Goal: Task Accomplishment & Management: Use online tool/utility

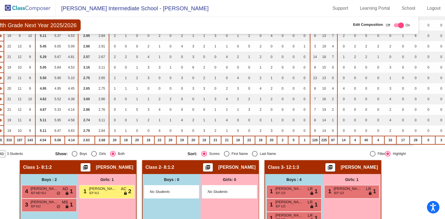
scroll to position [157, 0]
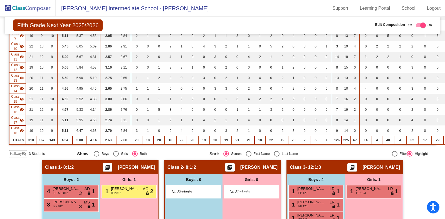
click at [36, 151] on span "3 Students" at bounding box center [37, 153] width 16 height 5
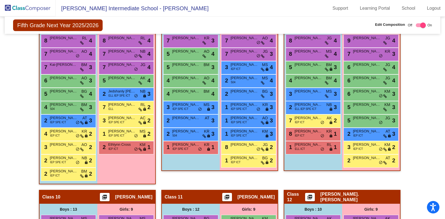
scroll to position [579, 0]
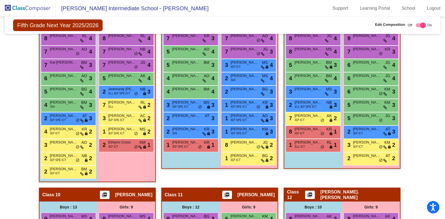
click at [0, 0] on div "Boys : 9 8 Jack Adams JG lock do_not_disturb_alt 4 8 Thomas Thon MS lock do_not…" at bounding box center [0, 0] width 0 height 0
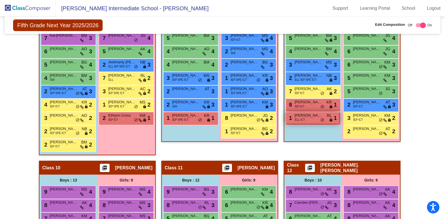
scroll to position [604, 0]
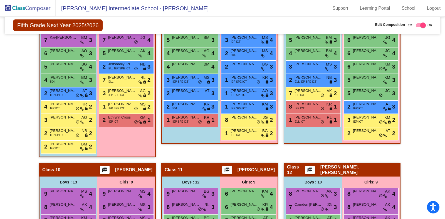
click at [305, 123] on div "1 Matias Perez Alicea ELL ICT RL lock do_not_disturb_alt 1" at bounding box center [312, 120] width 55 height 13
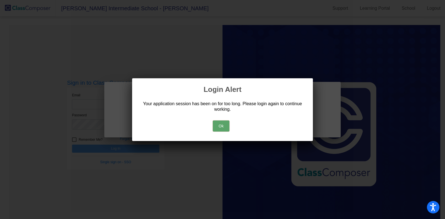
click at [217, 125] on button "Ok" at bounding box center [221, 126] width 17 height 11
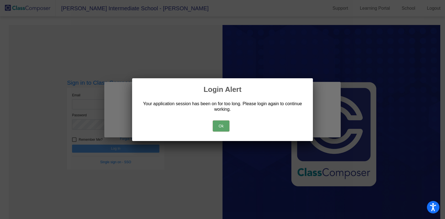
click at [217, 125] on button "Ok" at bounding box center [221, 126] width 17 height 11
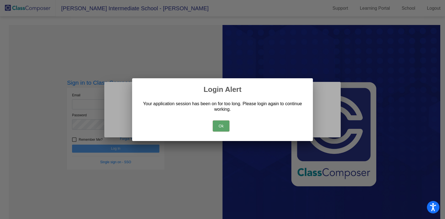
click at [217, 125] on button "Ok" at bounding box center [221, 126] width 17 height 11
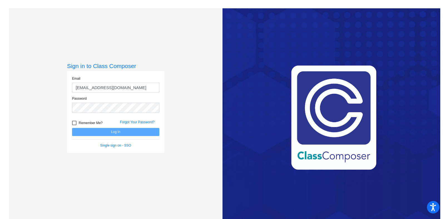
type input "[EMAIL_ADDRESS][DOMAIN_NAME]"
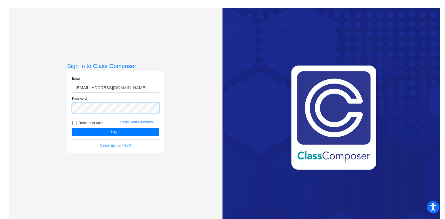
click at [72, 128] on button "Log In" at bounding box center [115, 132] width 87 height 8
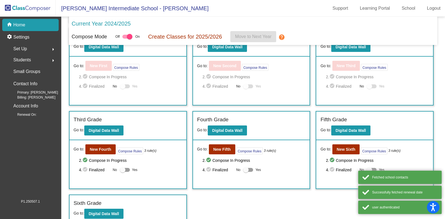
scroll to position [108, 0]
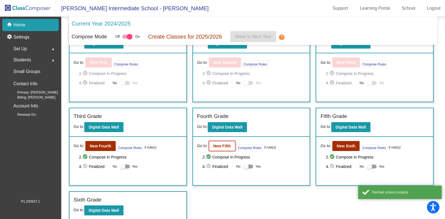
click at [216, 145] on b "New Fifth" at bounding box center [222, 146] width 18 height 4
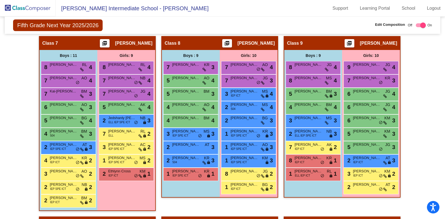
scroll to position [551, 0]
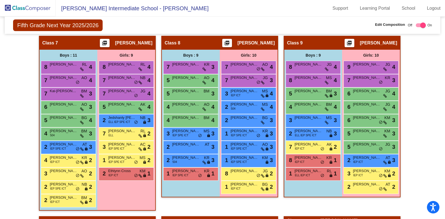
click at [0, 0] on div "Boys : 9 8 [PERSON_NAME] JG lock do_not_disturb_alt 4 8 [PERSON_NAME] MS lock d…" at bounding box center [0, 0] width 0 height 0
click at [299, 40] on span "Class 9" at bounding box center [295, 43] width 16 height 6
click at [0, 0] on div "Boys : 9" at bounding box center [0, 0] width 0 height 0
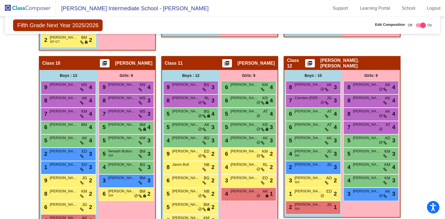
scroll to position [711, 0]
